Goal: Navigation & Orientation: Find specific page/section

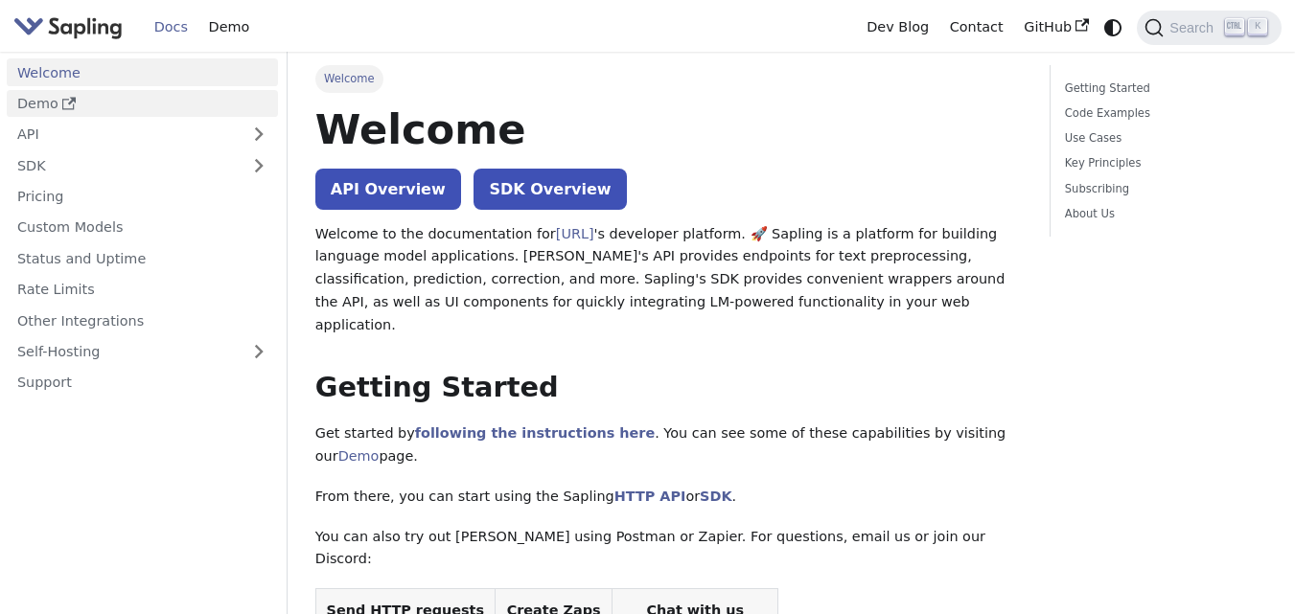
click at [79, 94] on link "Demo" at bounding box center [142, 104] width 271 height 28
